Goal: Transaction & Acquisition: Purchase product/service

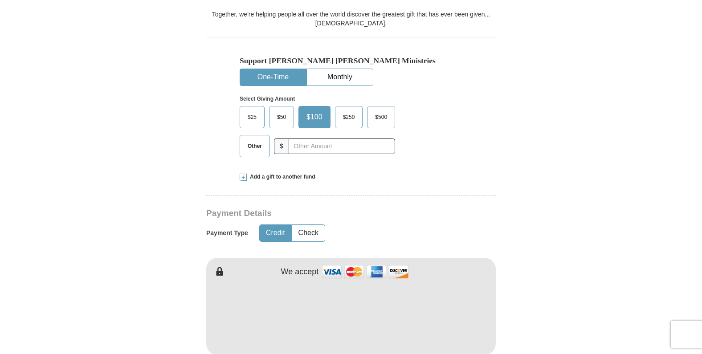
scroll to position [271, 0]
click at [262, 139] on span "Other" at bounding box center [254, 145] width 23 height 13
click at [0, 0] on input "Other" at bounding box center [0, 0] width 0 height 0
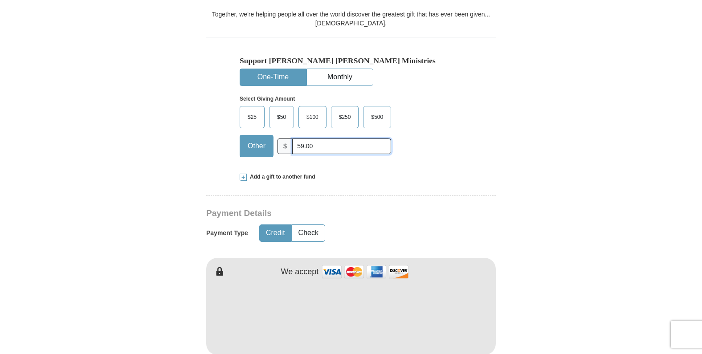
type input "59.00"
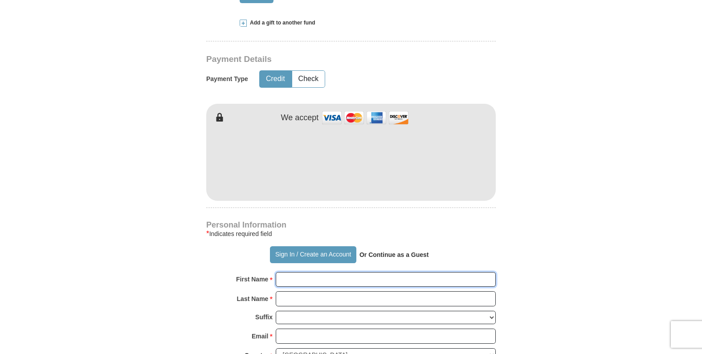
scroll to position [425, 0]
type input "Seed, Time &"
type input "Seed, Time & Harvest World Outreach Ministries"
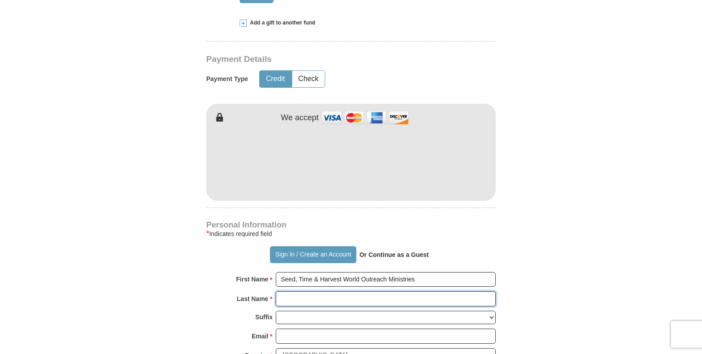
type input "Seed"
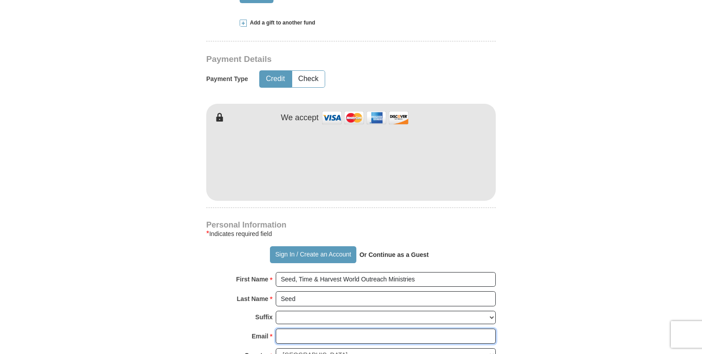
type input "[EMAIL_ADDRESS][DOMAIN_NAME]"
type input "[STREET_ADDRESS]"
type input "[GEOGRAPHIC_DATA]"
select select "[GEOGRAPHIC_DATA]"
type input "76179"
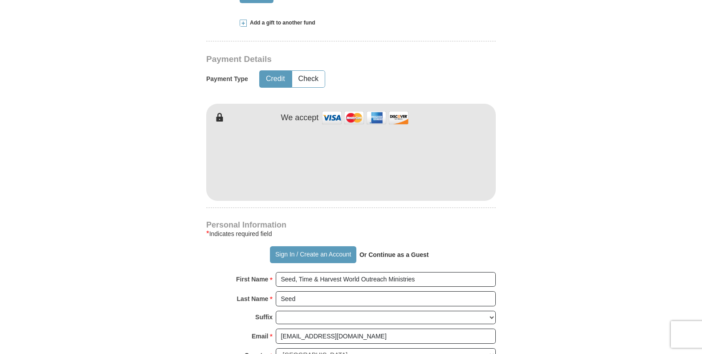
click at [254, 293] on strong "Last Name" at bounding box center [253, 299] width 32 height 12
click at [276, 291] on input "Seed" at bounding box center [386, 298] width 220 height 15
click at [264, 273] on strong "First Name" at bounding box center [252, 279] width 32 height 12
click at [276, 272] on input "Seed, Time & Harvest World Outreach Ministries" at bounding box center [386, 279] width 220 height 15
click at [260, 246] on div "Sign In / Create an Account Or Continue as a Guest" at bounding box center [351, 254] width 290 height 17
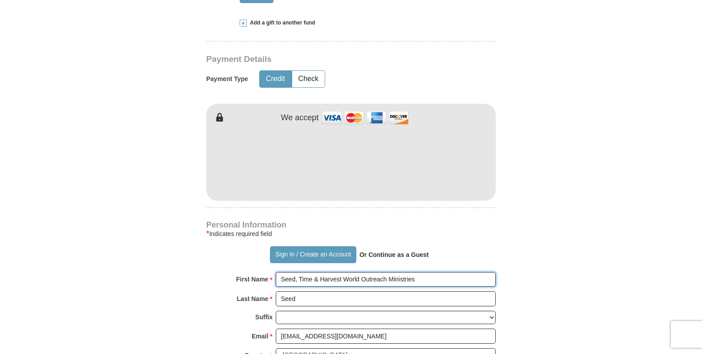
drag, startPoint x: 359, startPoint y: 261, endPoint x: 421, endPoint y: 262, distance: 61.9
click at [421, 272] on input "Seed, Time & Harvest World Outreach Ministries" at bounding box center [386, 279] width 220 height 15
type input "Seed, Time & Harvest World"
type input "Seed, Time & Harvest World Outreach Ministries"
drag, startPoint x: 307, startPoint y: 277, endPoint x: 264, endPoint y: 277, distance: 43.2
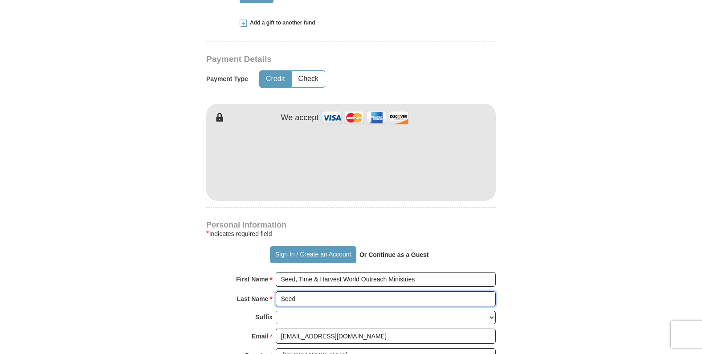
click at [267, 291] on div "Last Name * Seed Please enter Last Name" at bounding box center [351, 301] width 290 height 20
paste input "Outreach Ministries"
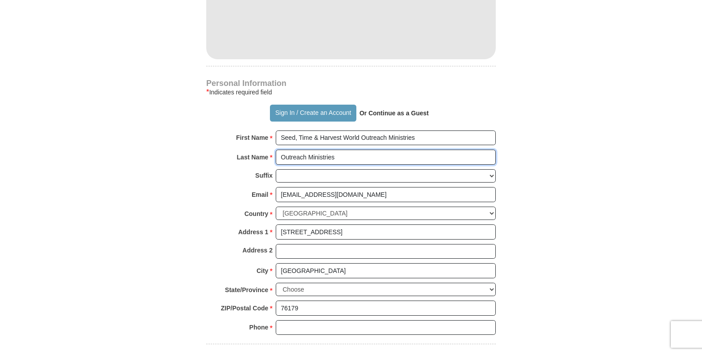
scroll to position [567, 0]
type input "Outreach Ministries"
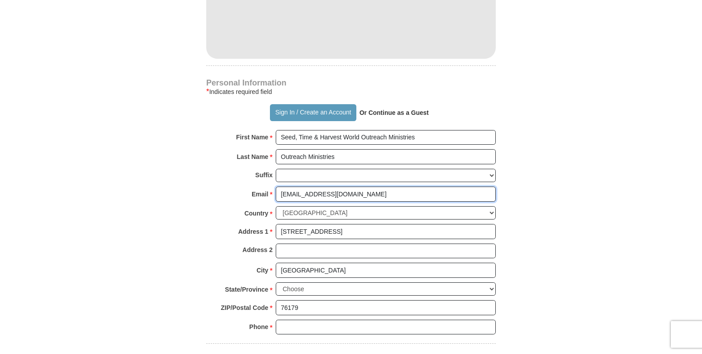
drag, startPoint x: 386, startPoint y: 172, endPoint x: 240, endPoint y: 169, distance: 146.1
type input "st"
type input "[EMAIL_ADDRESS][DOMAIN_NAME]"
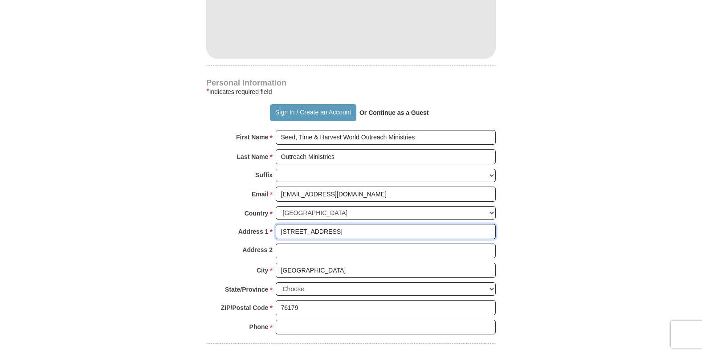
drag, startPoint x: 367, startPoint y: 205, endPoint x: 214, endPoint y: 196, distance: 152.6
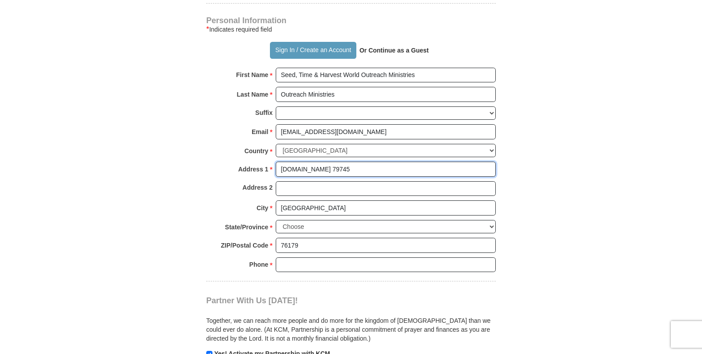
type input "[DOMAIN_NAME] 79745"
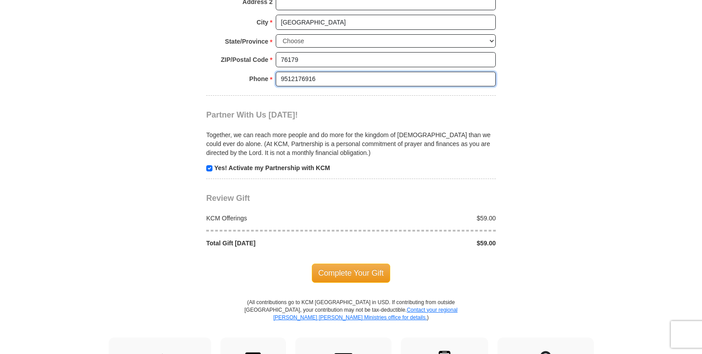
scroll to position [819, 0]
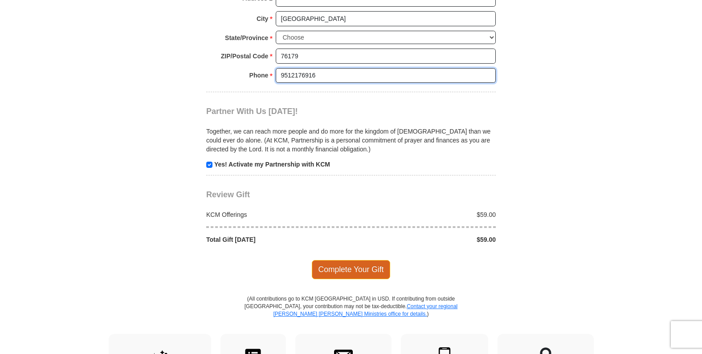
type input "9512176916"
click at [350, 260] on span "Complete Your Gift" at bounding box center [351, 269] width 79 height 19
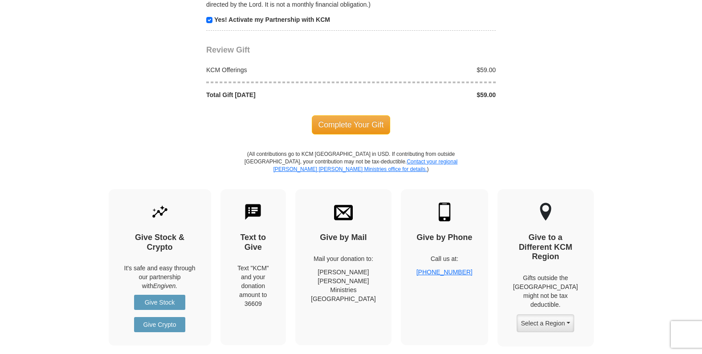
scroll to position [1009, 0]
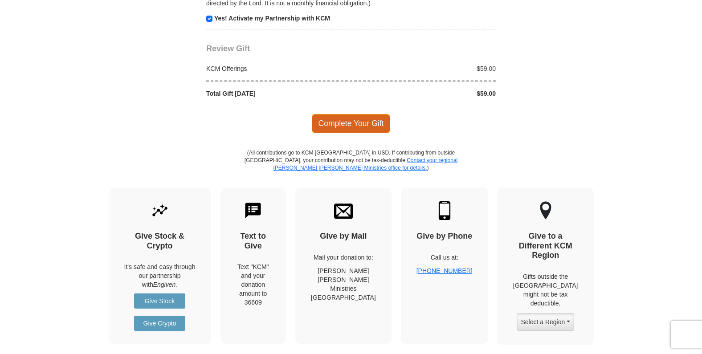
click at [346, 114] on span "Complete Your Gift" at bounding box center [351, 123] width 79 height 19
